Goal: Information Seeking & Learning: Learn about a topic

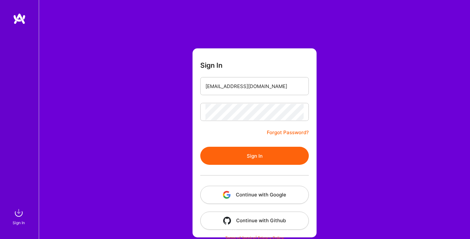
click at [260, 158] on button "Sign In" at bounding box center [254, 156] width 109 height 18
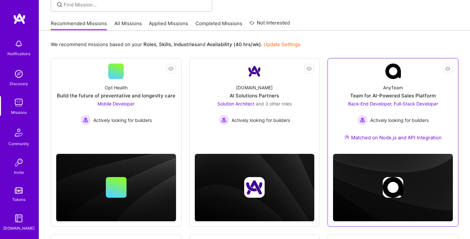
scroll to position [49, 0]
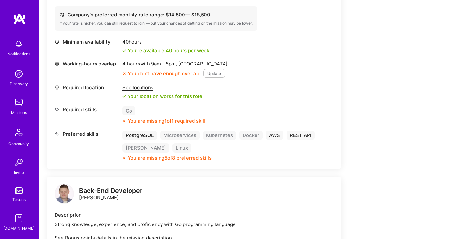
scroll to position [163, 0]
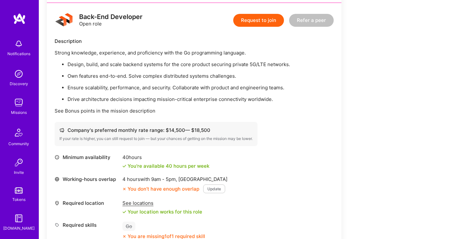
click at [119, 131] on div "Company's preferred monthly rate range: $ 14,500 — $ 18,500" at bounding box center [155, 130] width 193 height 7
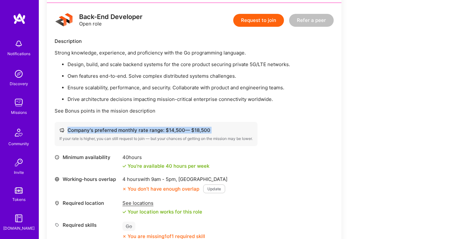
click at [119, 131] on div "Company's preferred monthly rate range: $ 14,500 — $ 18,500" at bounding box center [155, 130] width 193 height 7
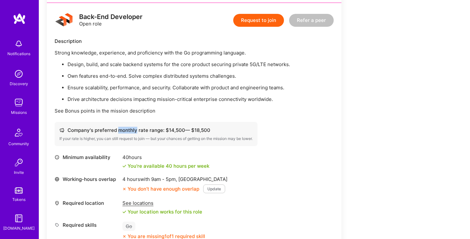
click at [119, 131] on div "Company's preferred monthly rate range: $ 14,500 — $ 18,500" at bounding box center [155, 130] width 193 height 7
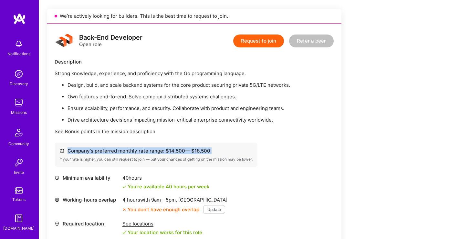
scroll to position [141, 0]
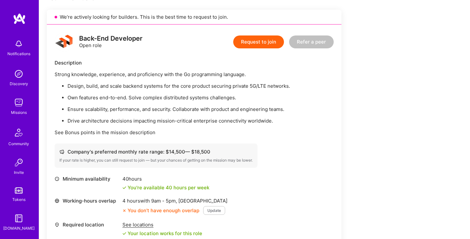
click at [91, 109] on p "Ensure scalability, performance, and security. Collaborate with product and eng…" at bounding box center [201, 109] width 266 height 7
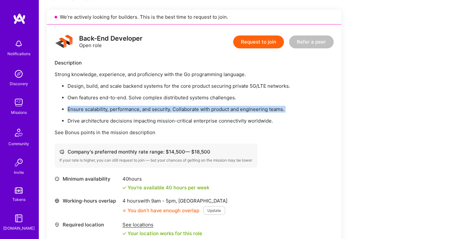
click at [91, 109] on p "Ensure scalability, performance, and security. Collaborate with product and eng…" at bounding box center [201, 109] width 266 height 7
click at [135, 113] on ul "Design, build, and scale backend systems for the core product securing private …" at bounding box center [194, 104] width 279 height 42
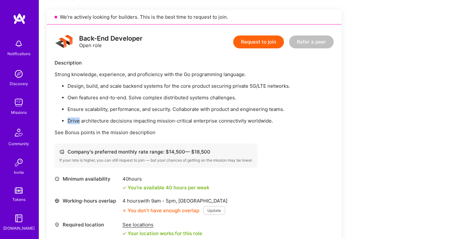
click at [135, 113] on ul "Design, build, and scale backend systems for the core product securing private …" at bounding box center [194, 104] width 279 height 42
click at [135, 121] on p "Drive architecture decisions impacting mission-critical enterprise connectivity…" at bounding box center [201, 121] width 266 height 7
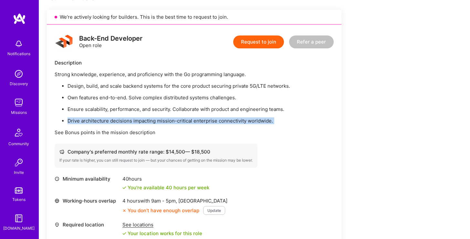
click at [135, 121] on p "Drive architecture decisions impacting mission-critical enterprise connectivity…" at bounding box center [201, 121] width 266 height 7
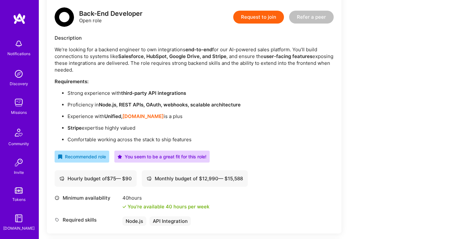
scroll to position [165, 0]
